Goal: Information Seeking & Learning: Check status

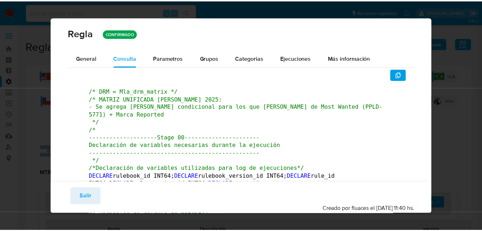
scroll to position [74, 0]
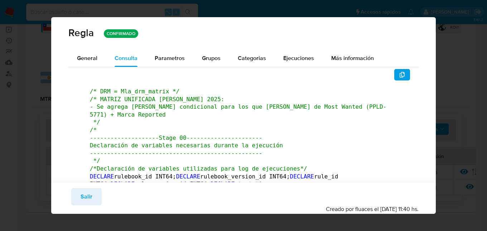
click at [463, 48] on div "Regla CONFIRMADO General Consulta Parametros Evidencias Grupos Categorias Ejecu…" at bounding box center [243, 115] width 487 height 231
click at [81, 57] on span "General" at bounding box center [87, 58] width 20 height 8
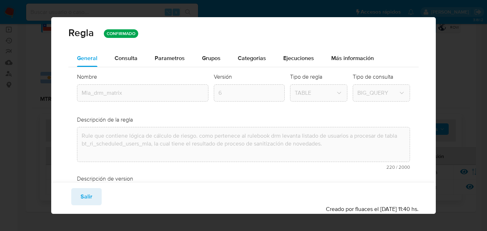
drag, startPoint x: 81, startPoint y: 201, endPoint x: 74, endPoint y: 185, distance: 17.8
click at [81, 201] on span "Salir" at bounding box center [87, 197] width 12 height 16
type input "1"
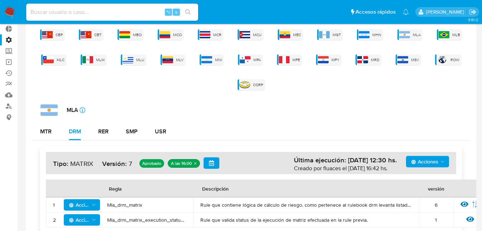
scroll to position [0, 0]
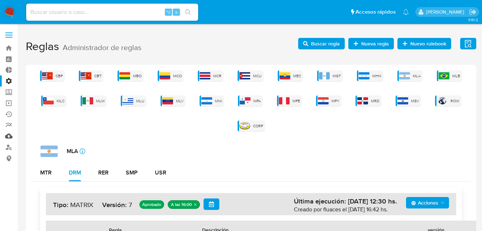
click at [11, 135] on link "Mulan" at bounding box center [42, 136] width 85 height 11
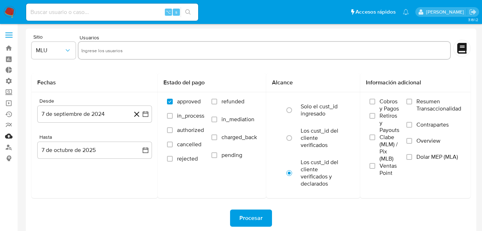
click at [11, 137] on link "Mulan" at bounding box center [42, 136] width 85 height 11
click at [6, 134] on link "Mulan" at bounding box center [42, 136] width 85 height 11
click at [10, 136] on link "Mulan" at bounding box center [42, 136] width 85 height 11
click at [7, 10] on img at bounding box center [10, 12] width 12 height 12
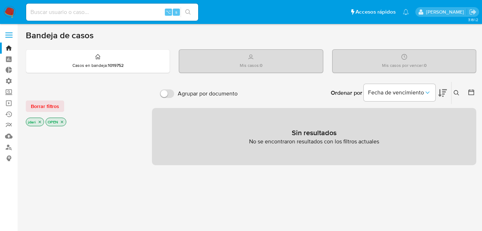
click at [10, 36] on label at bounding box center [9, 35] width 18 height 15
click at [0, 0] on input "checkbox" at bounding box center [0, 0] width 0 height 0
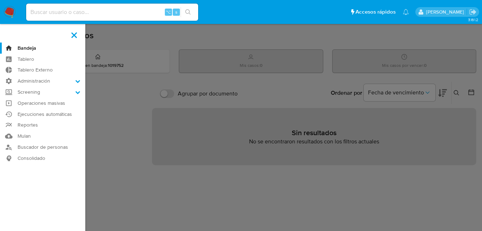
click at [9, 5] on nav "Pausado Ver notificaciones ⌥ s Accesos rápidos Presiona las siguientes teclas p…" at bounding box center [241, 12] width 482 height 24
click at [9, 12] on img at bounding box center [10, 12] width 12 height 12
click at [74, 35] on span at bounding box center [74, 35] width 6 height 6
click at [0, 0] on input "checkbox" at bounding box center [0, 0] width 0 height 0
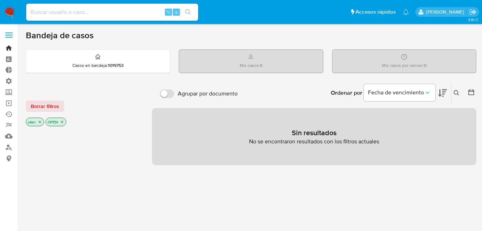
click at [9, 48] on link "Bandeja" at bounding box center [42, 48] width 85 height 11
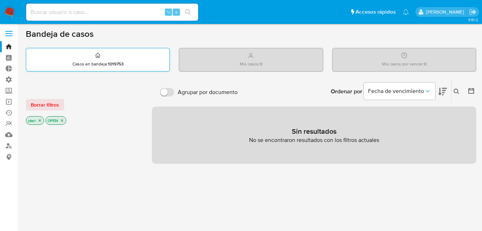
click at [103, 58] on div "Casos en bandeja : 1019753" at bounding box center [97, 59] width 143 height 23
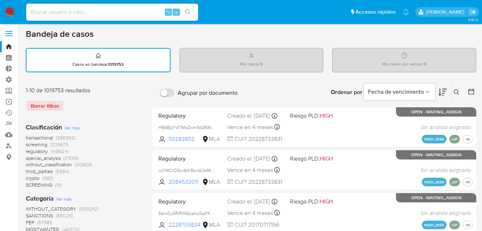
scroll to position [3, 0]
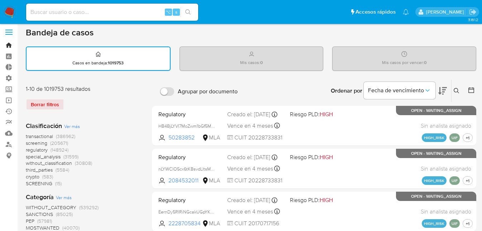
click at [8, 42] on link "Bandeja" at bounding box center [42, 45] width 85 height 11
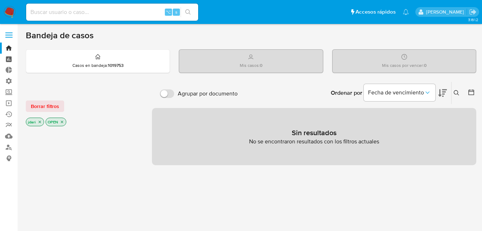
click at [10, 59] on link "Tablero" at bounding box center [42, 59] width 85 height 11
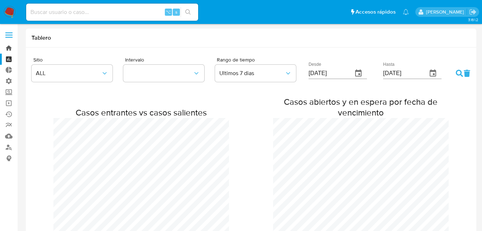
click at [7, 46] on link "Bandeja" at bounding box center [42, 48] width 85 height 11
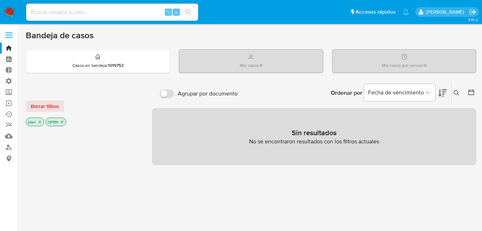
click at [63, 123] on icon "close-filter" at bounding box center [62, 122] width 4 height 4
click at [42, 123] on p "jdari" at bounding box center [35, 123] width 18 height 8
click at [38, 123] on icon "close-filter" at bounding box center [40, 123] width 4 height 4
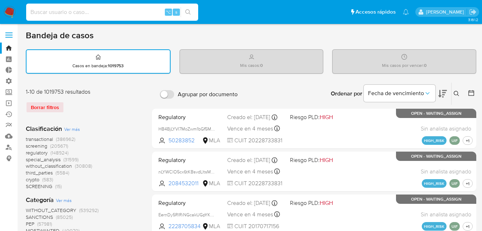
click at [51, 12] on input at bounding box center [112, 12] width 172 height 9
click at [59, 14] on input at bounding box center [112, 12] width 172 height 9
paste input "2583557285"
type input "2583557285"
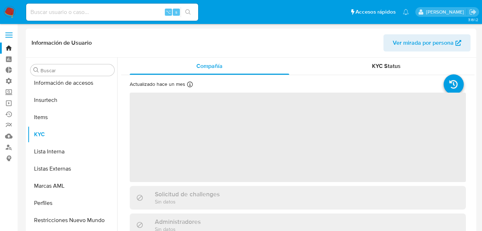
scroll to position [337, 0]
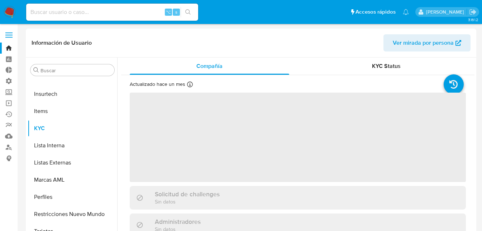
select select "10"
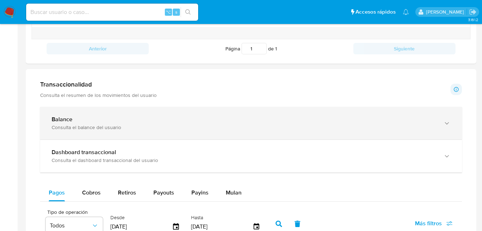
scroll to position [320, 0]
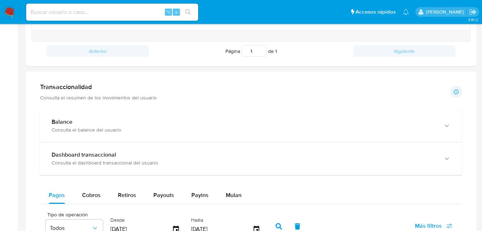
click at [64, 87] on h1 "Transaccionalidad" at bounding box center [98, 87] width 116 height 8
click at [50, 84] on h1 "Transaccionalidad" at bounding box center [98, 87] width 116 height 8
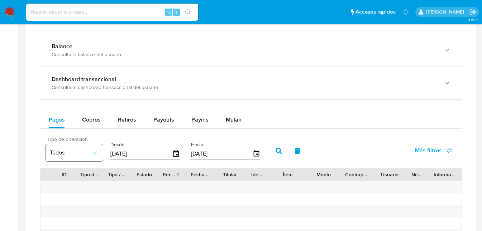
scroll to position [413, 0]
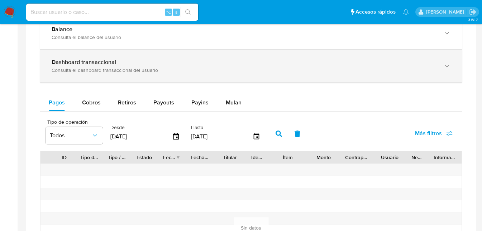
click at [67, 61] on b "Dashboard transaccional" at bounding box center [84, 62] width 65 height 8
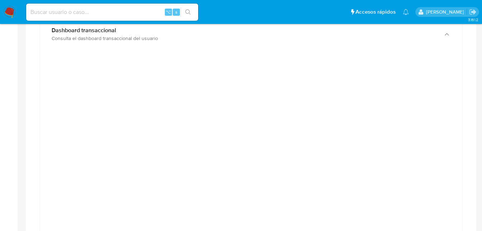
scroll to position [445, 0]
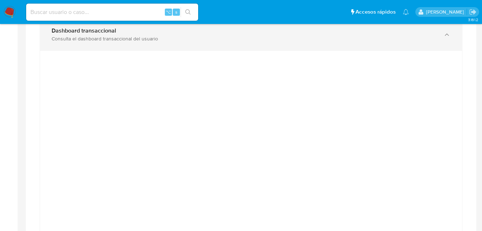
click at [214, 49] on div "Dashboard transaccional Consulta el dashboard transaccional del usuario" at bounding box center [251, 34] width 422 height 33
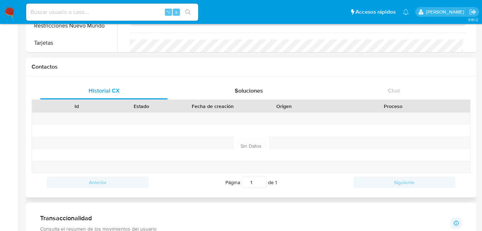
scroll to position [53, 0]
